Goal: Task Accomplishment & Management: Manage account settings

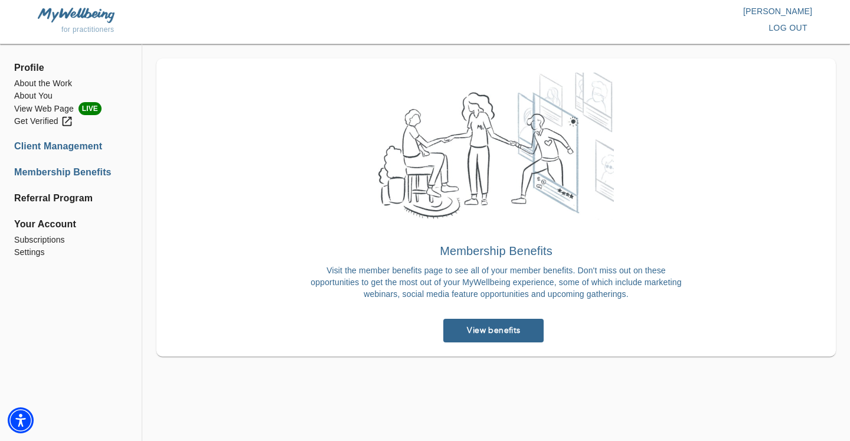
click at [71, 151] on li "Client Management" at bounding box center [70, 146] width 113 height 14
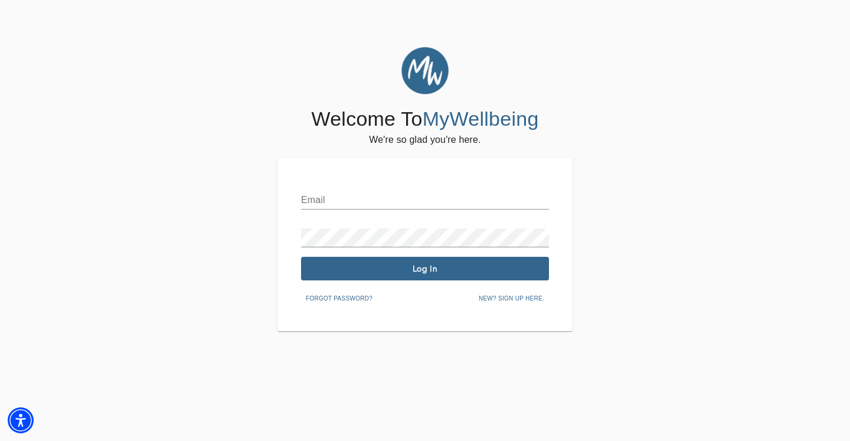
type input "[PERSON_NAME][EMAIL_ADDRESS][DOMAIN_NAME]"
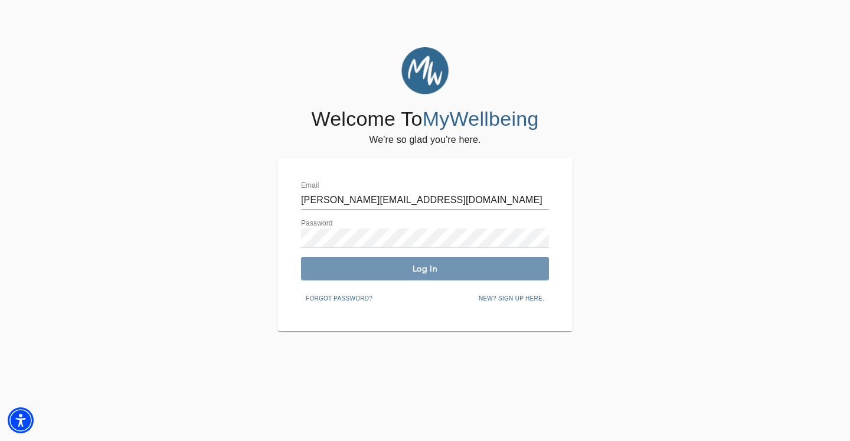
click at [336, 266] on span "Log In" at bounding box center [425, 268] width 238 height 11
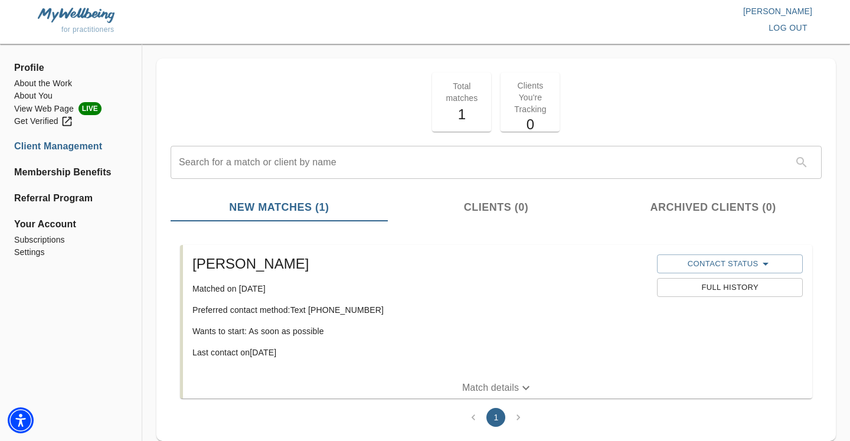
click at [483, 111] on h5 "1" at bounding box center [461, 114] width 45 height 19
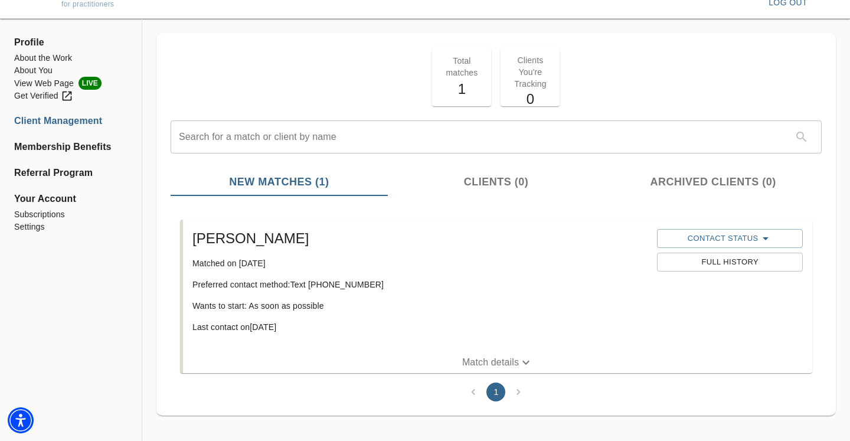
scroll to position [33, 0]
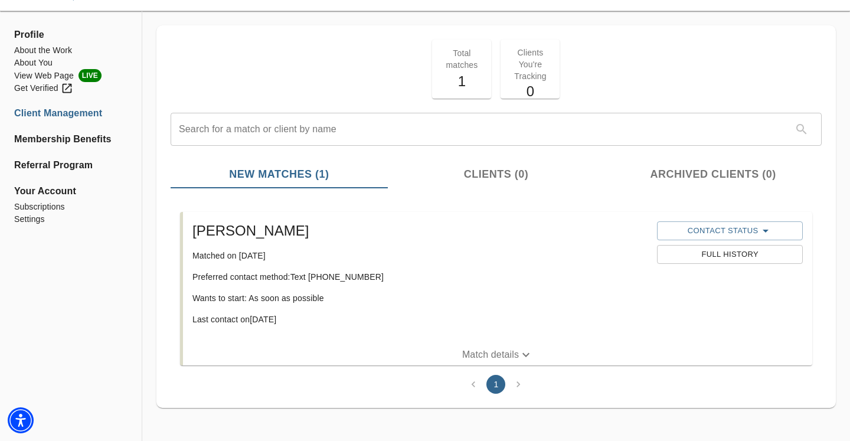
click at [506, 355] on p "Match details" at bounding box center [490, 355] width 57 height 14
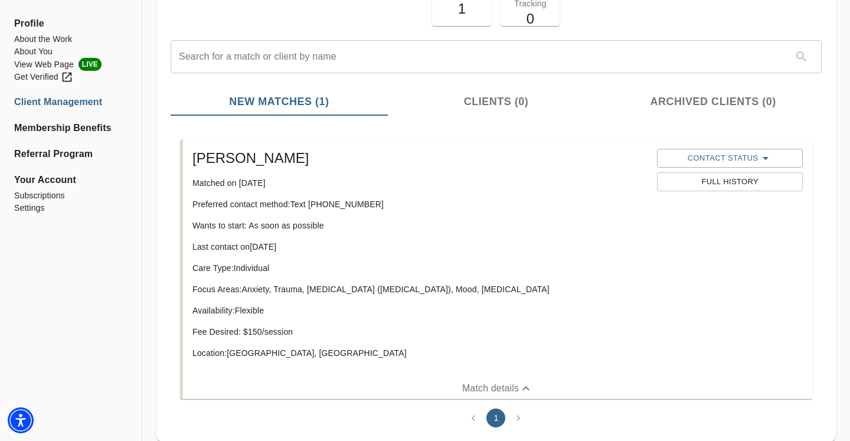
scroll to position [59, 0]
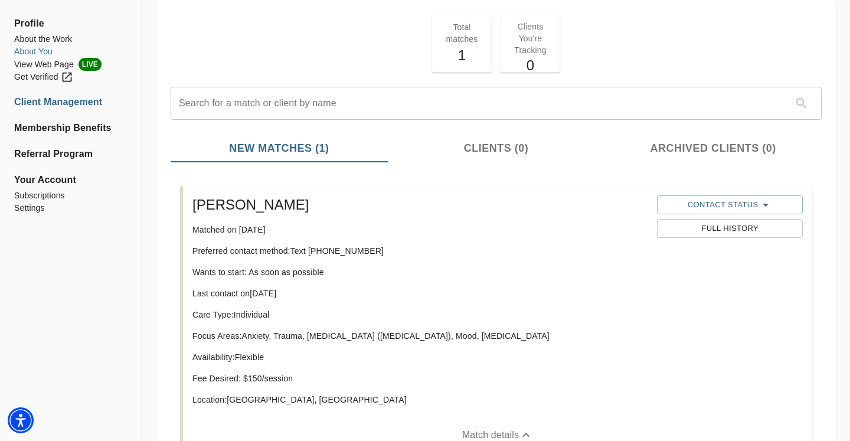
click at [52, 50] on li "About You" at bounding box center [70, 51] width 113 height 12
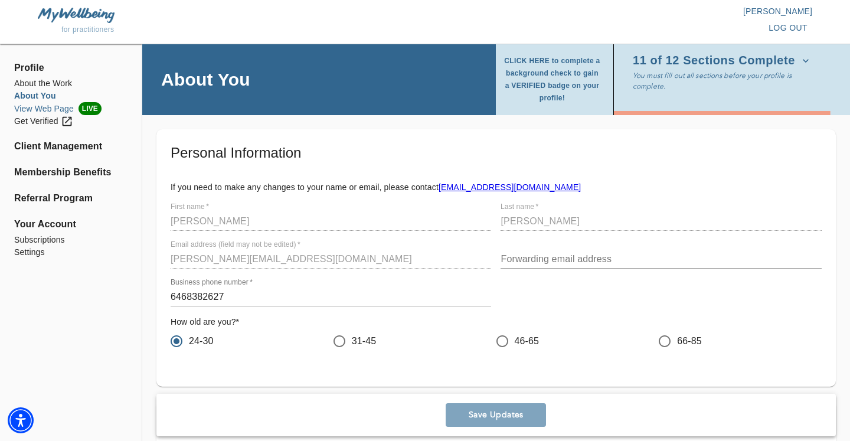
click at [64, 111] on li "View Web Page LIVE" at bounding box center [70, 108] width 113 height 13
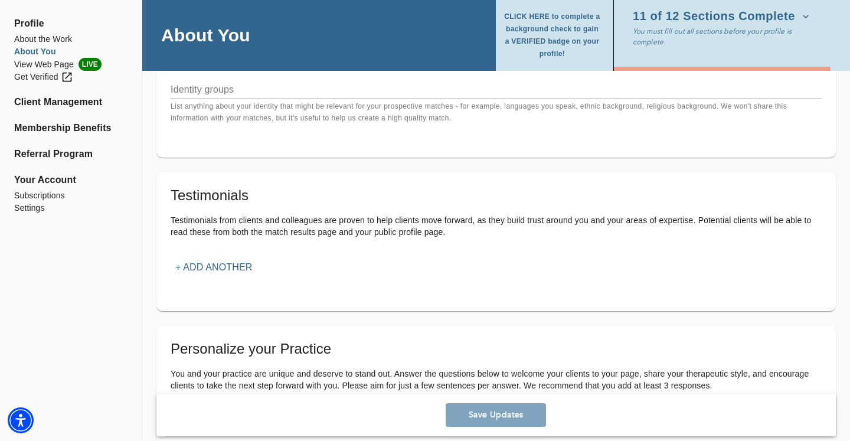
scroll to position [1124, 0]
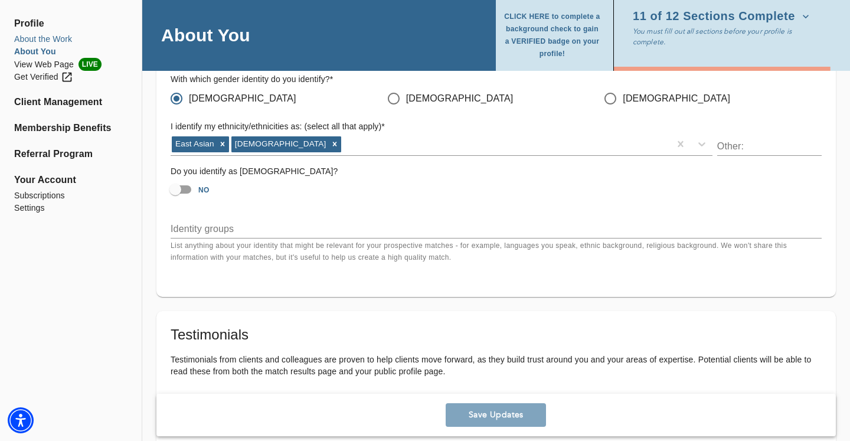
click at [28, 38] on li "About the Work" at bounding box center [70, 39] width 113 height 12
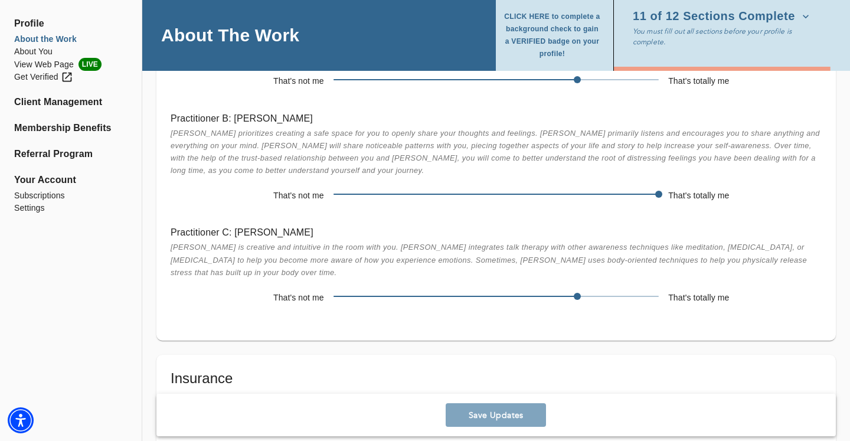
scroll to position [2240, 0]
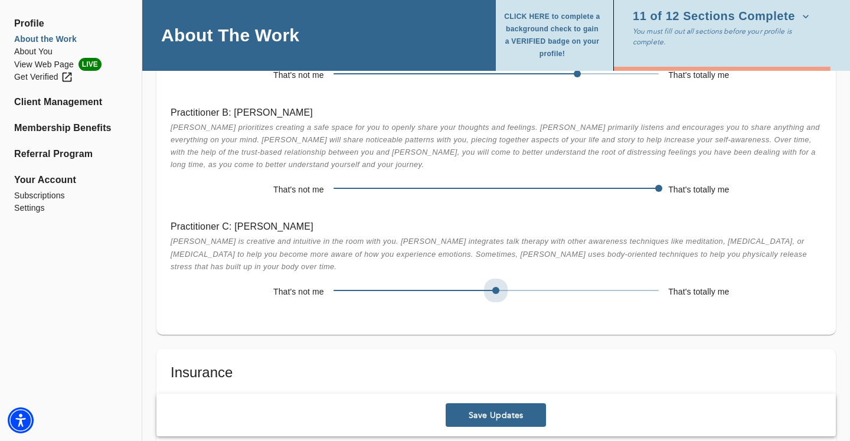
drag, startPoint x: 578, startPoint y: 271, endPoint x: 526, endPoint y: 271, distance: 51.9
click at [526, 282] on span at bounding box center [495, 290] width 325 height 17
click at [476, 418] on span "Save Updates" at bounding box center [495, 415] width 91 height 11
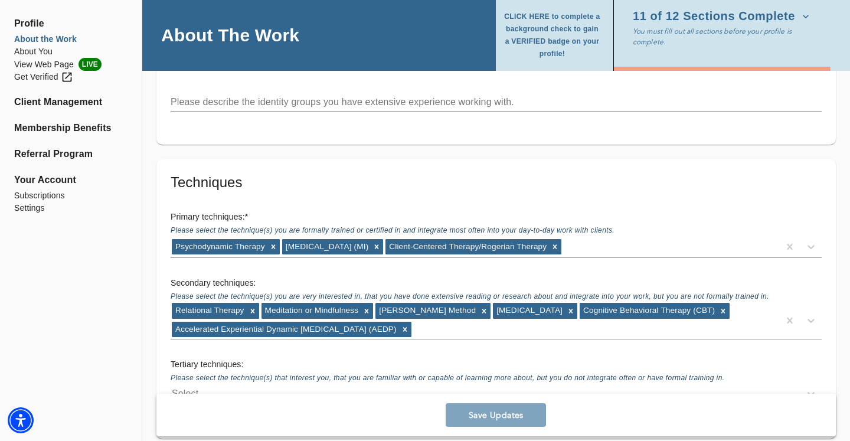
scroll to position [1751, 0]
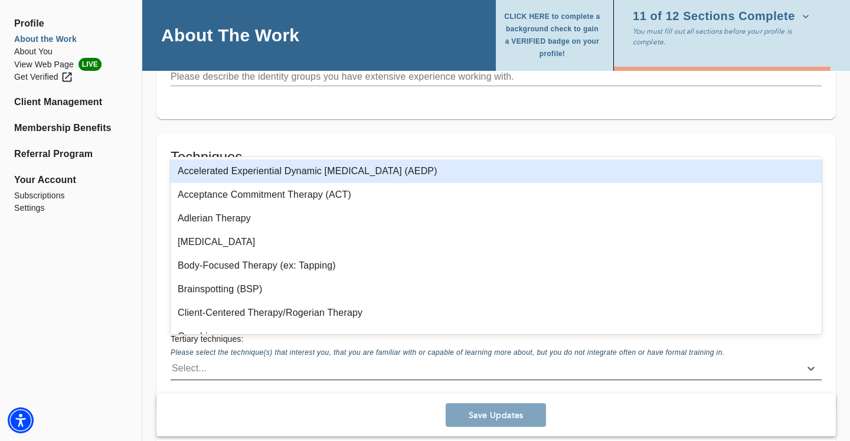
click at [293, 359] on div "Select..." at bounding box center [486, 368] width 630 height 19
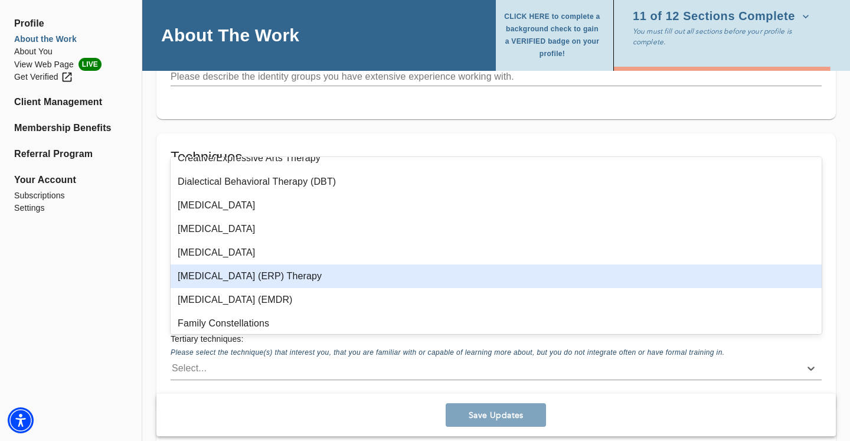
scroll to position [463, 0]
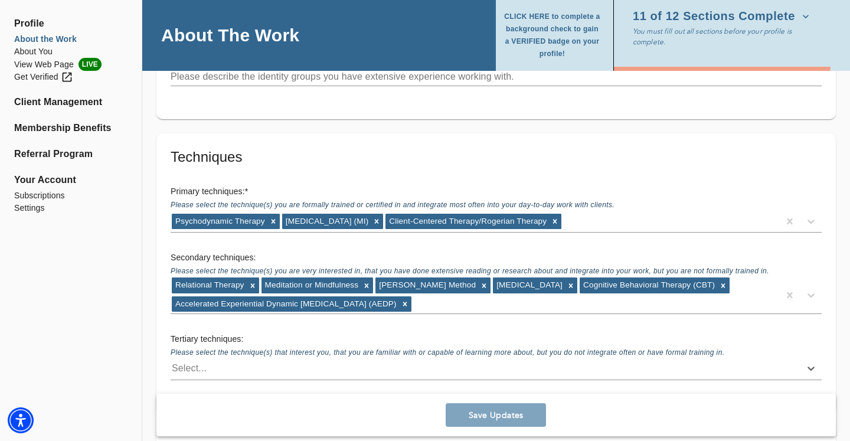
click at [250, 361] on div "Tertiary techniques: Please select the technique(s) that interest you, that you…" at bounding box center [496, 356] width 670 height 66
click at [244, 359] on div "Select..." at bounding box center [486, 368] width 630 height 19
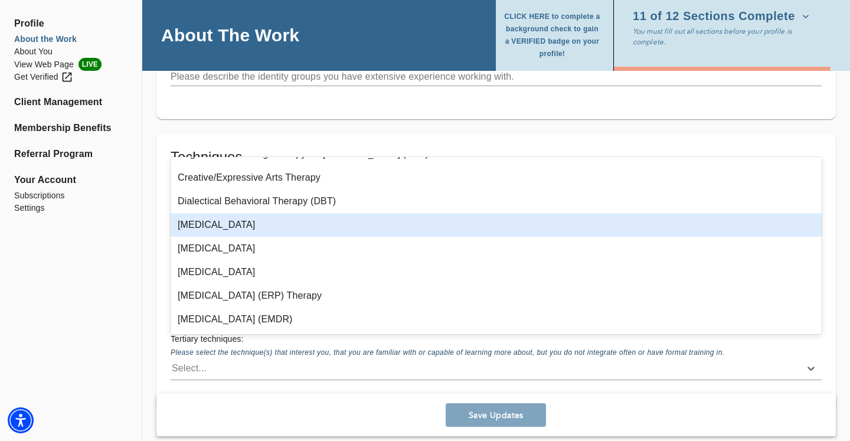
scroll to position [387, 0]
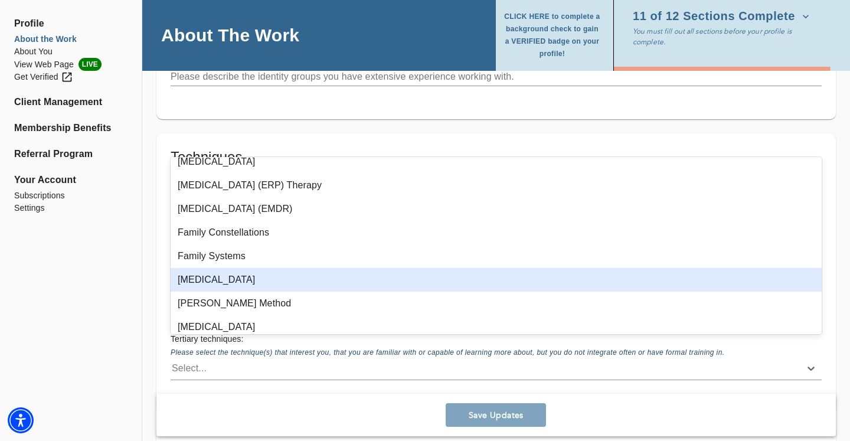
click at [243, 283] on div "[MEDICAL_DATA]" at bounding box center [496, 280] width 651 height 24
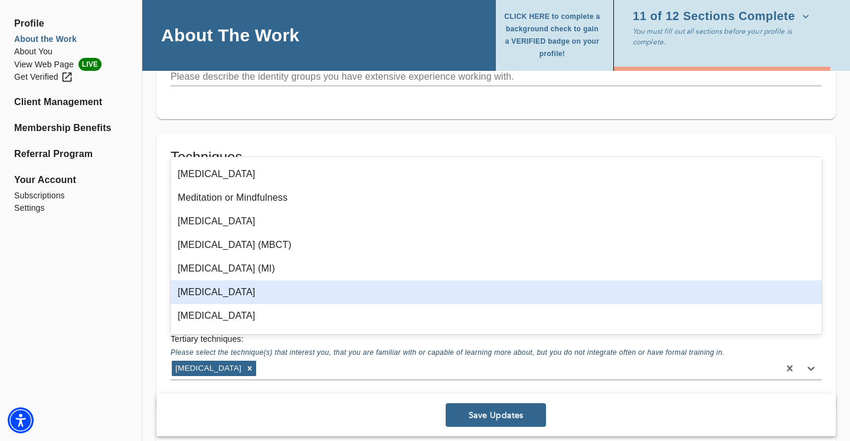
scroll to position [627, 0]
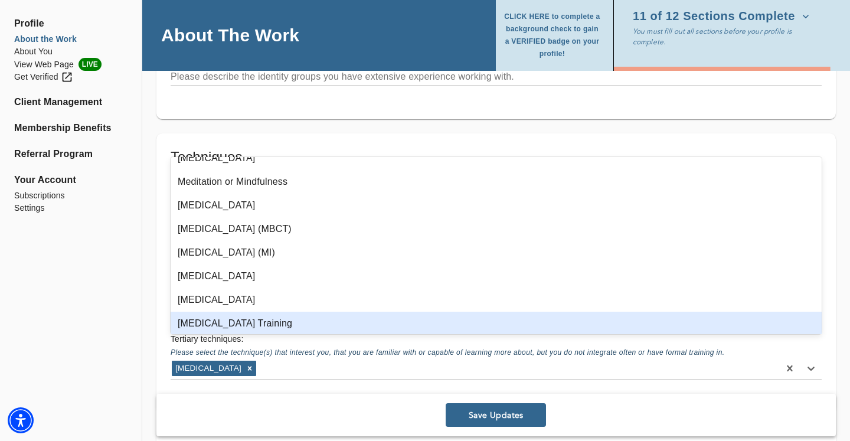
click at [296, 368] on div "Tertiary techniques: Please select the technique(s) that interest you, that you…" at bounding box center [496, 356] width 670 height 66
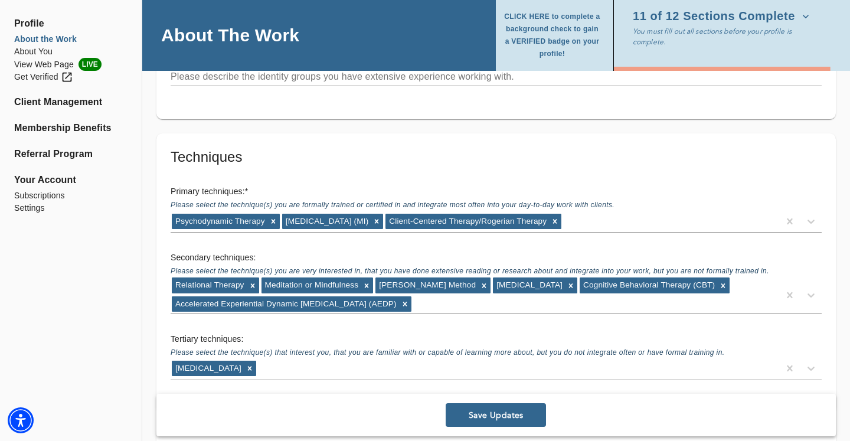
scroll to position [1765, 0]
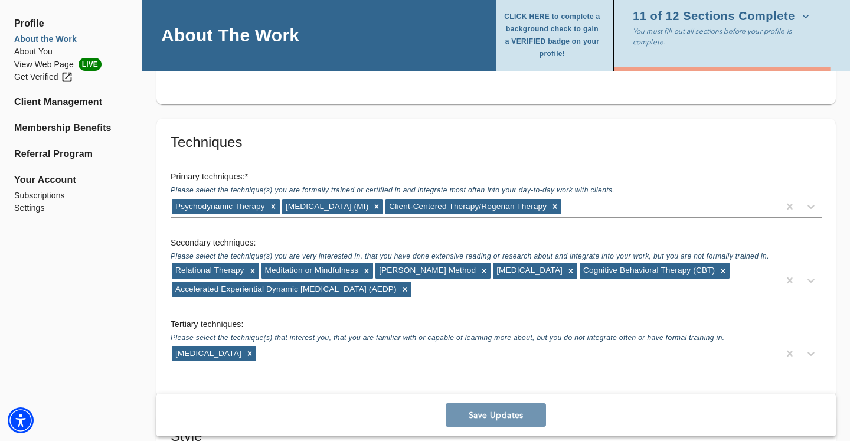
click at [462, 414] on span "Save Updates" at bounding box center [495, 415] width 91 height 11
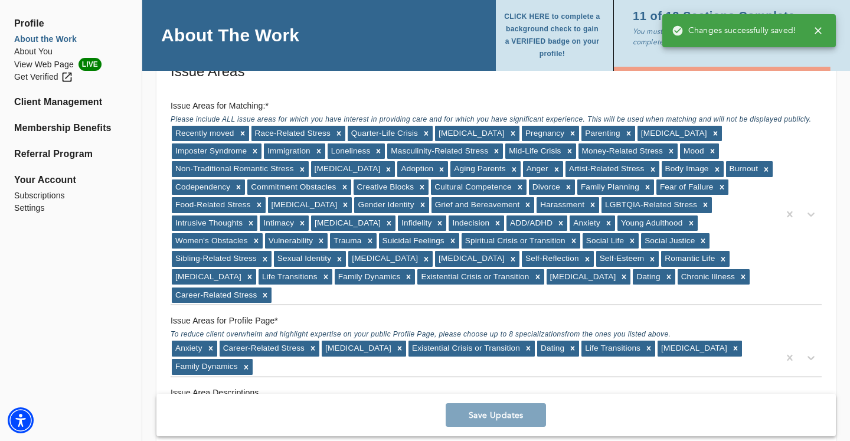
scroll to position [1052, 0]
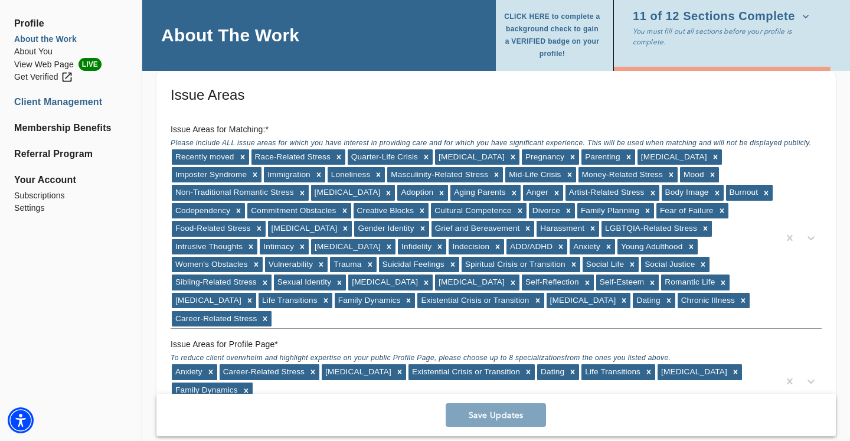
click at [53, 104] on li "Client Management" at bounding box center [70, 102] width 113 height 14
